Goal: Check status

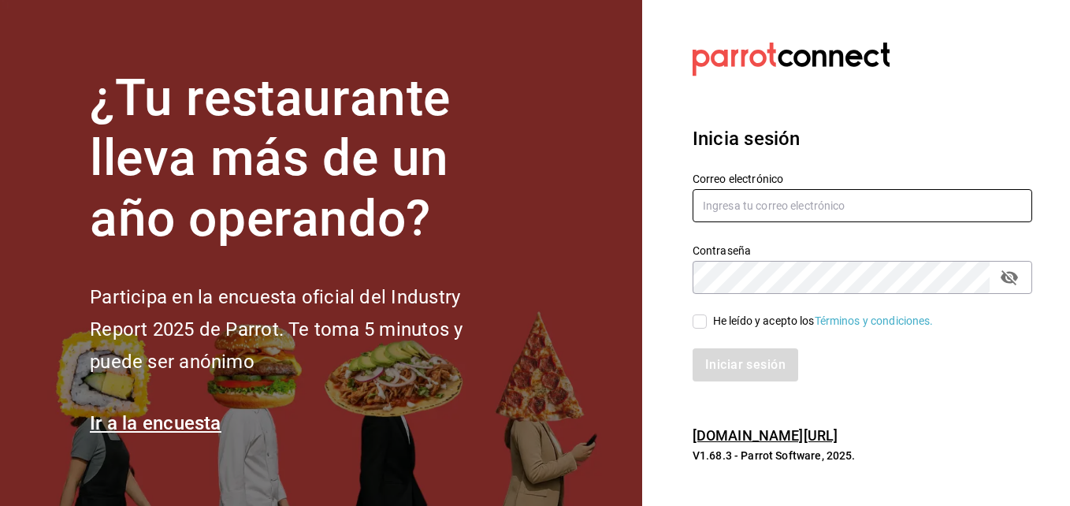
type input "[EMAIL_ADDRESS][DOMAIN_NAME]"
click at [701, 328] on input "He leído y acepto los Términos y condiciones." at bounding box center [700, 321] width 14 height 14
checkbox input "true"
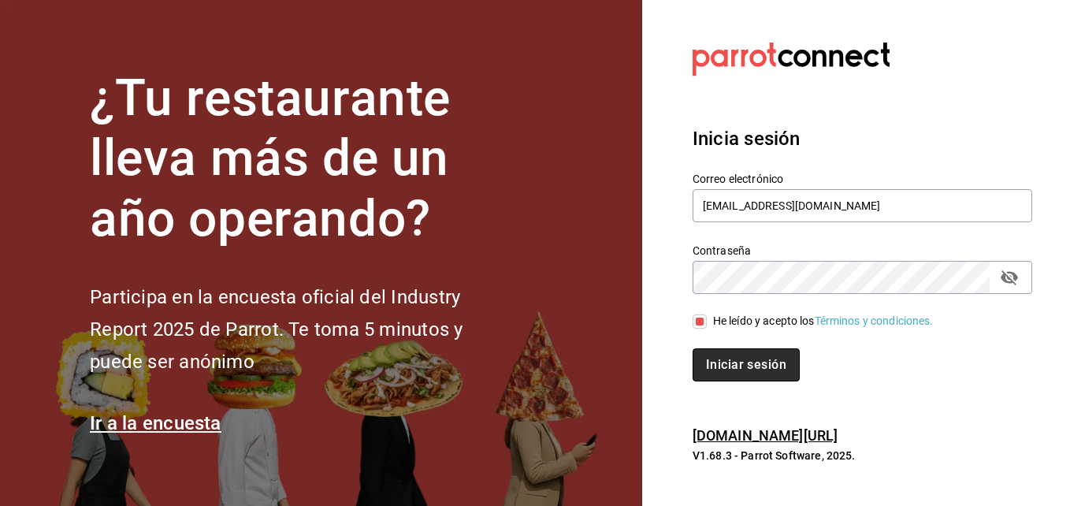
click at [723, 359] on button "Iniciar sesión" at bounding box center [746, 364] width 107 height 33
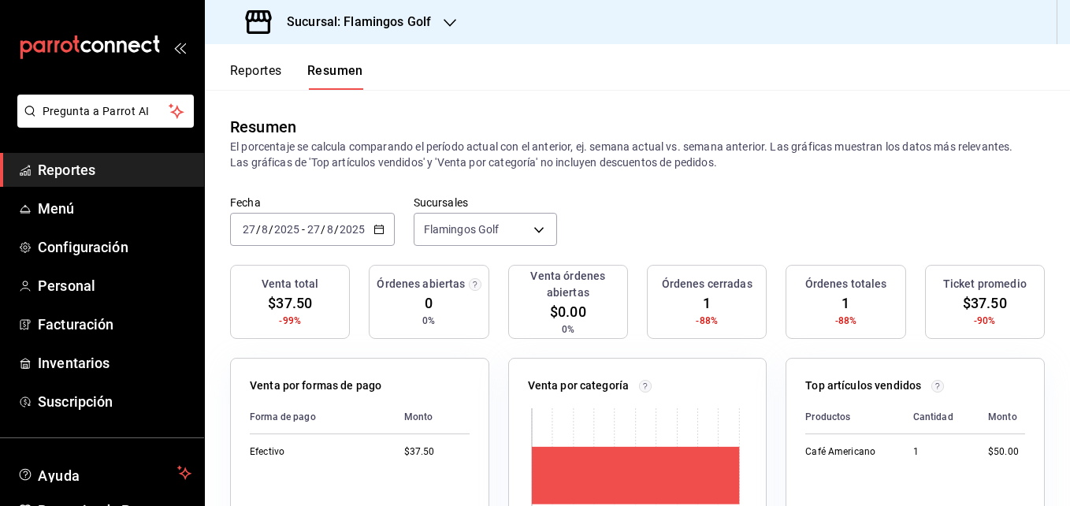
click at [273, 78] on button "Reportes" at bounding box center [256, 76] width 52 height 27
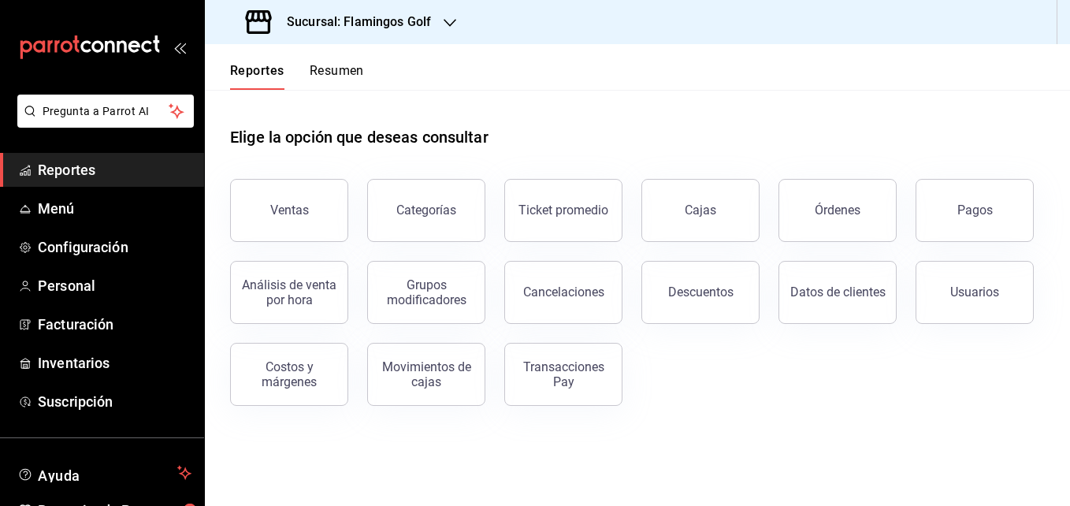
click at [454, 25] on icon "button" at bounding box center [450, 23] width 13 height 13
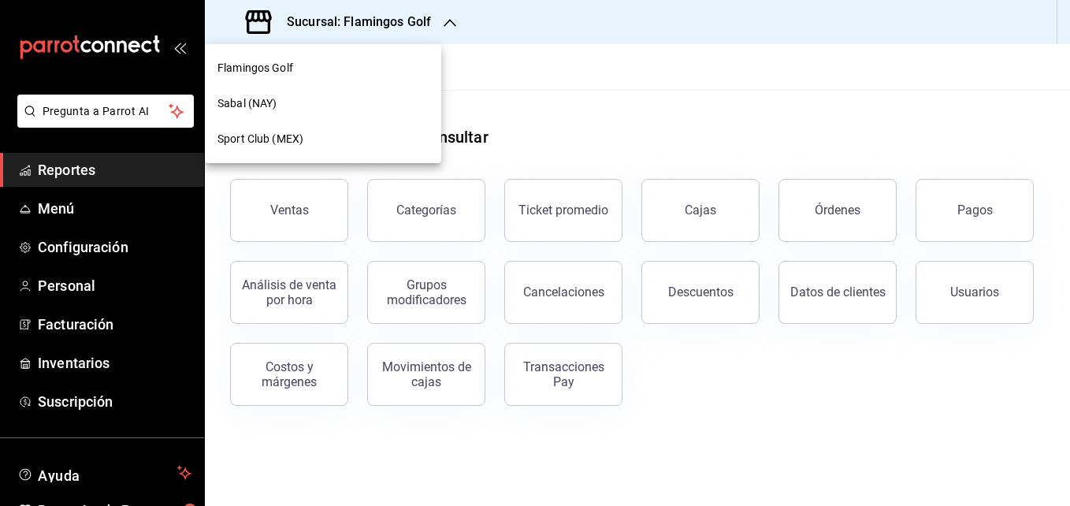
click at [251, 98] on span "Sabal (NAY)" at bounding box center [247, 103] width 59 height 17
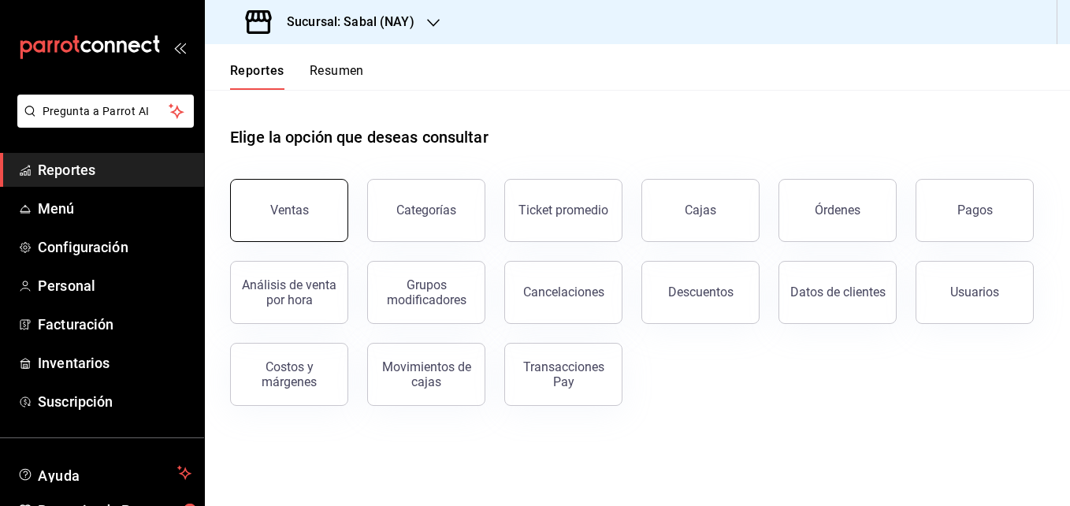
click at [307, 202] on button "Ventas" at bounding box center [289, 210] width 118 height 63
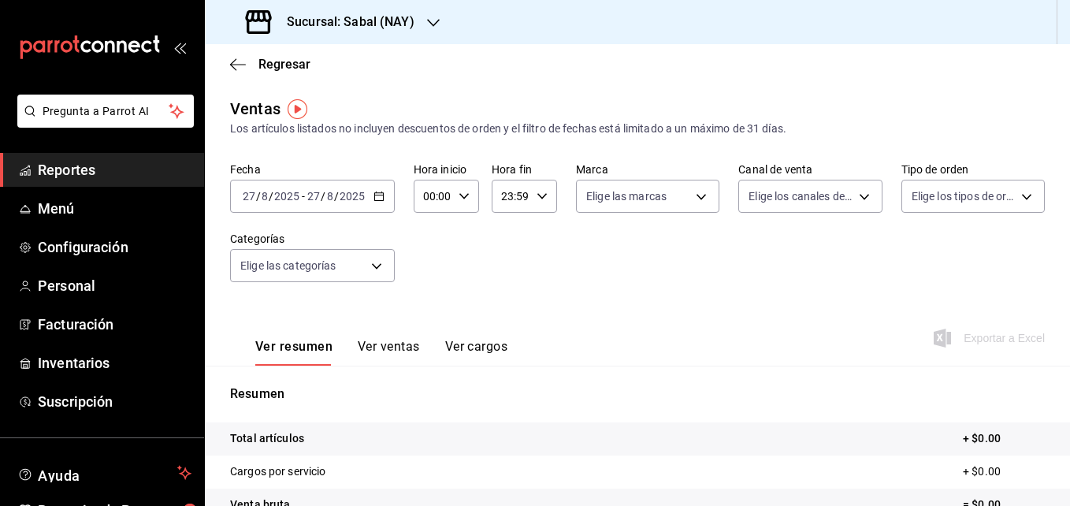
click at [377, 197] on icon "button" at bounding box center [379, 196] width 11 height 11
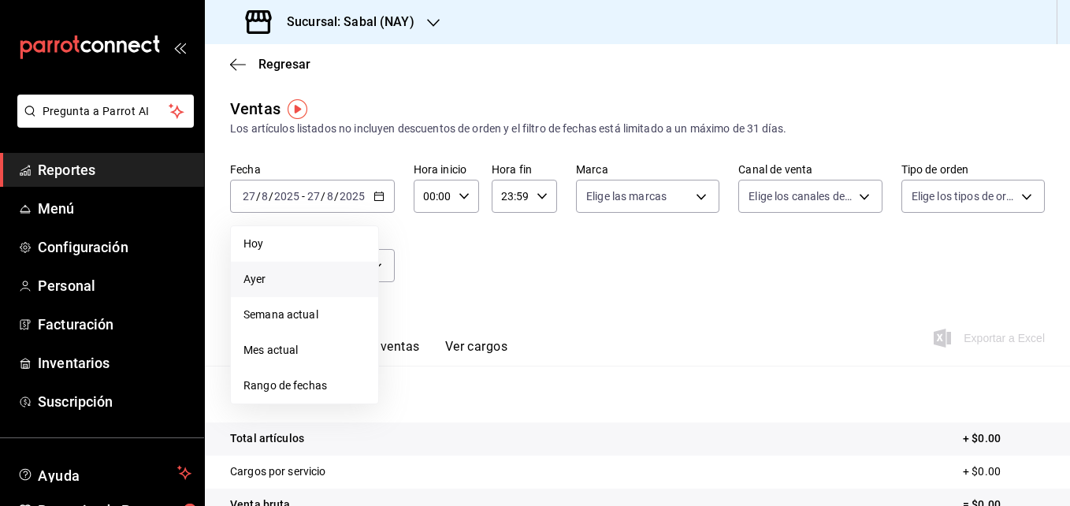
click at [260, 281] on span "Ayer" at bounding box center [305, 279] width 122 height 17
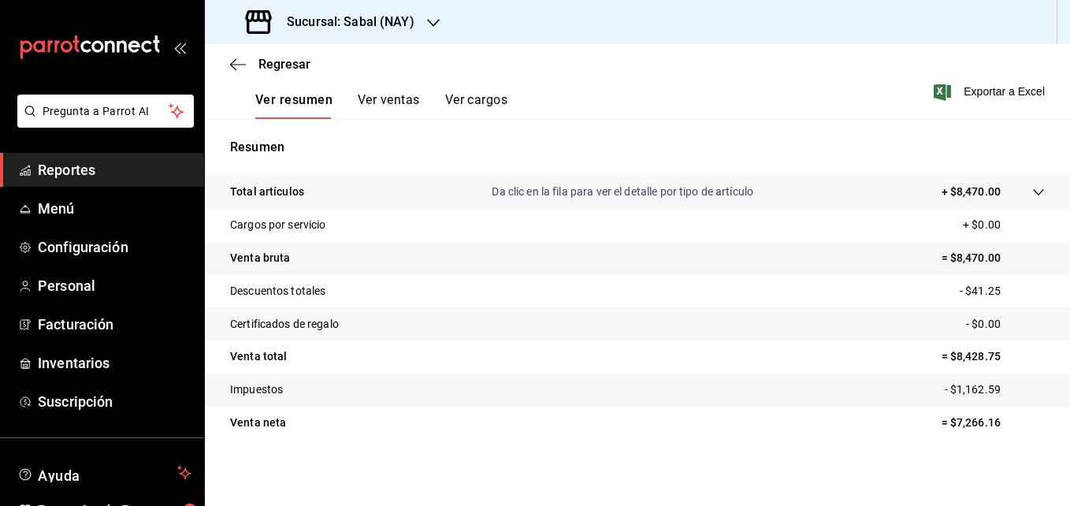
scroll to position [249, 0]
